Goal: Task Accomplishment & Management: Use online tool/utility

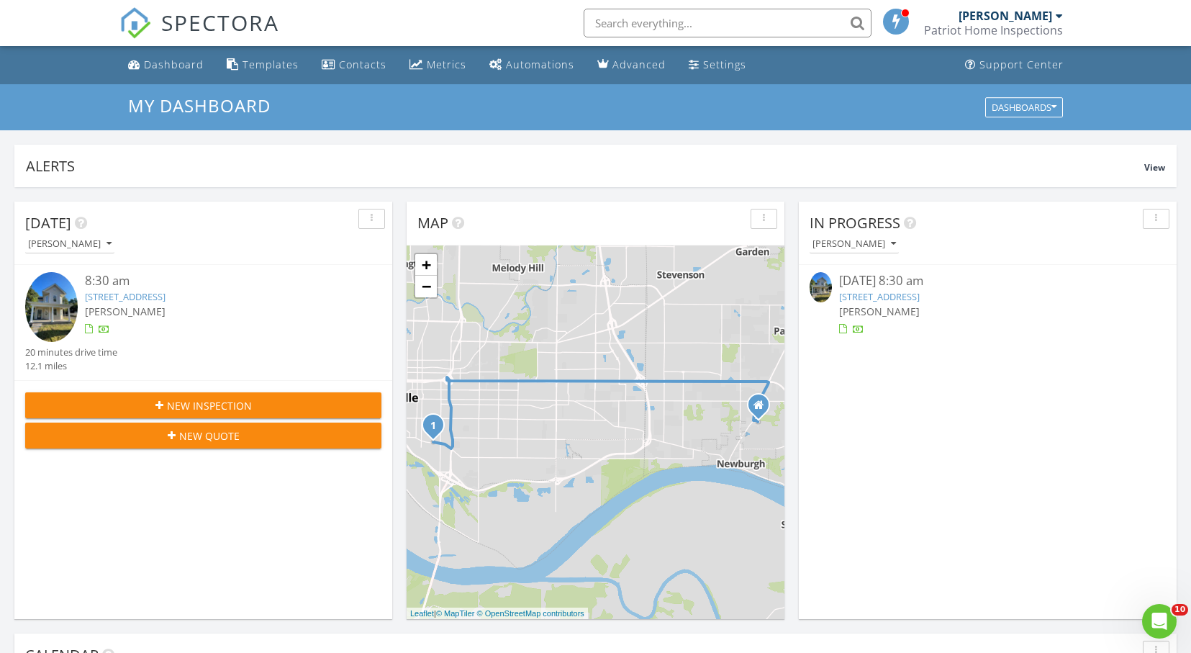
click at [143, 300] on link "824 E Riverside Dr, Evansville, IN 47713" at bounding box center [125, 296] width 81 height 13
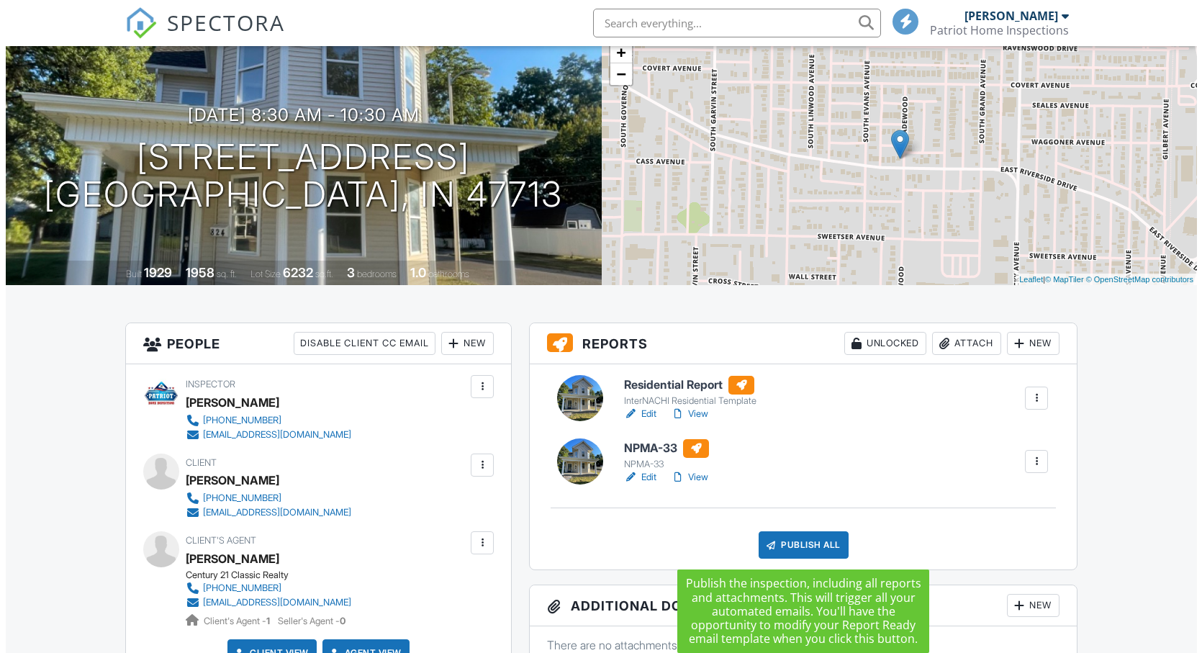
scroll to position [222, 0]
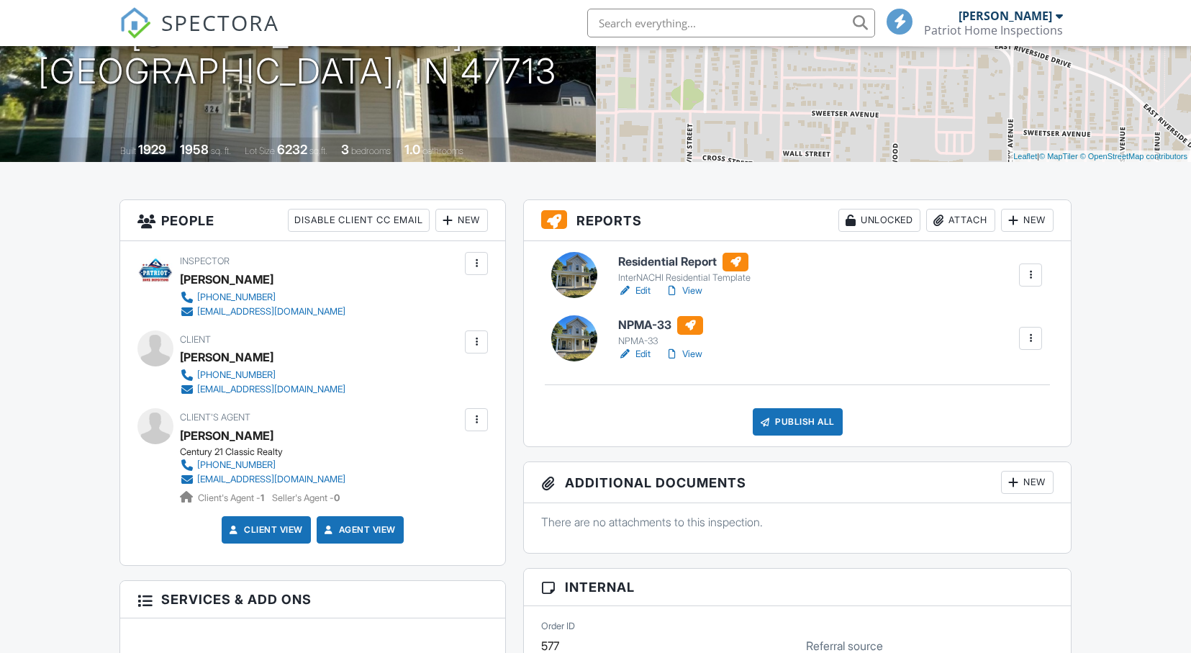
click at [791, 427] on div "Publish All" at bounding box center [798, 421] width 90 height 27
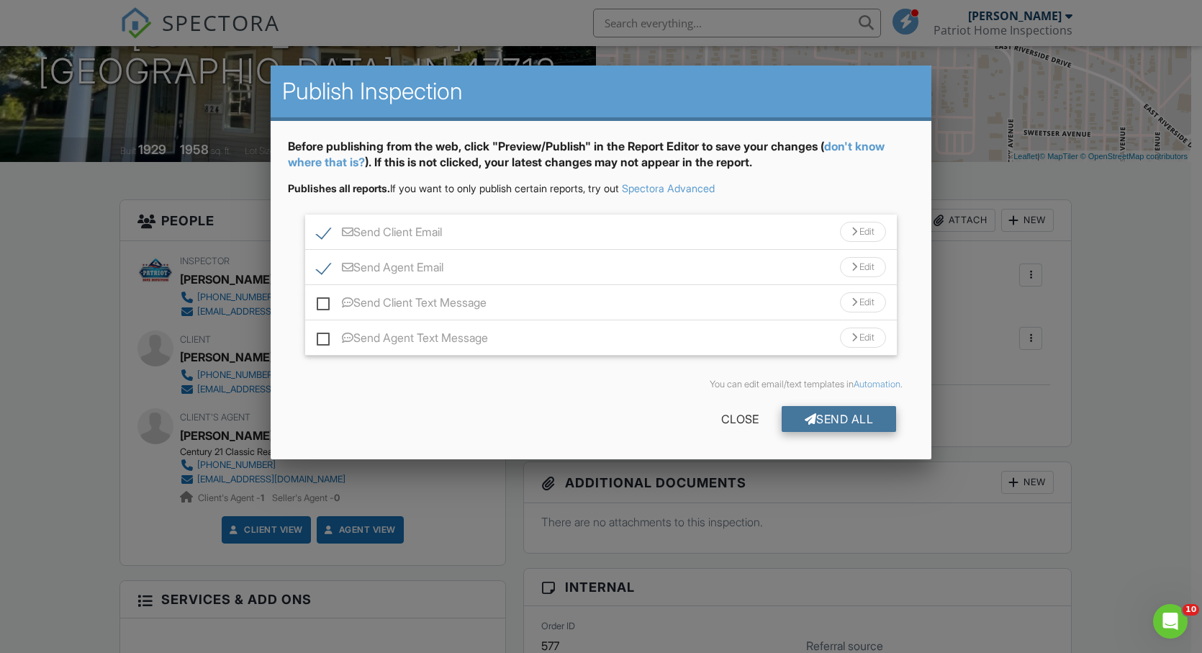
scroll to position [0, 0]
click at [825, 417] on div "Send All" at bounding box center [839, 419] width 115 height 26
